Goal: Navigation & Orientation: Go to known website

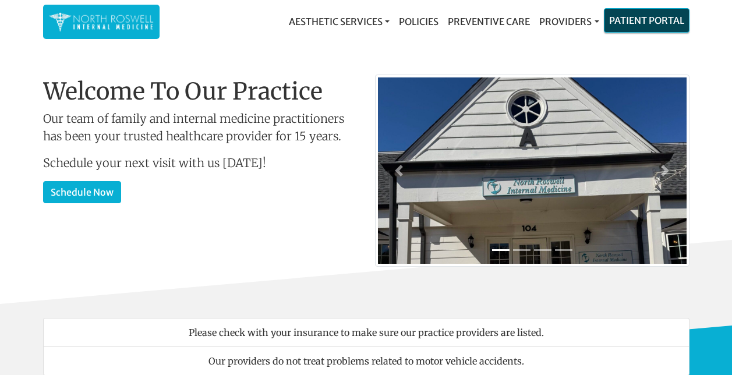
click at [644, 19] on link "Patient Portal" at bounding box center [647, 20] width 84 height 23
